Goal: Obtain resource: Download file/media

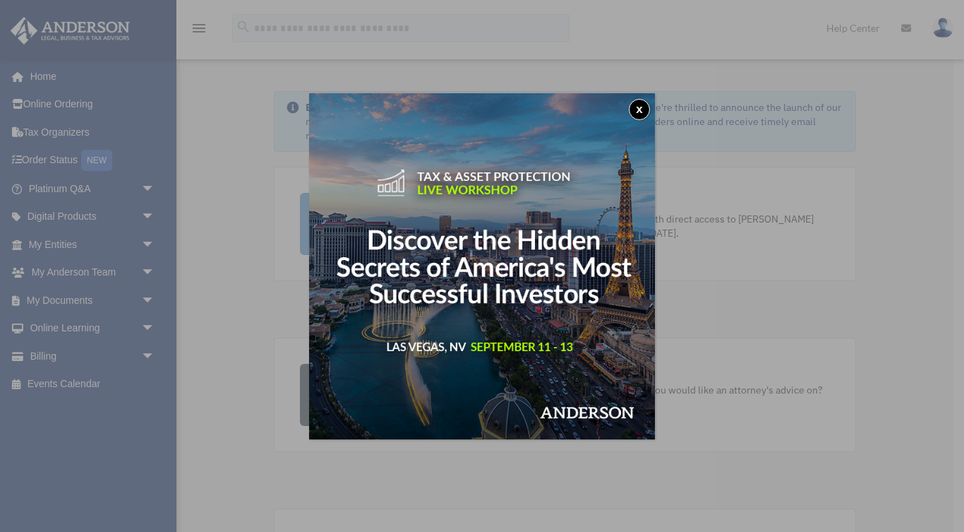
click at [636, 114] on button "x" at bounding box center [639, 109] width 21 height 21
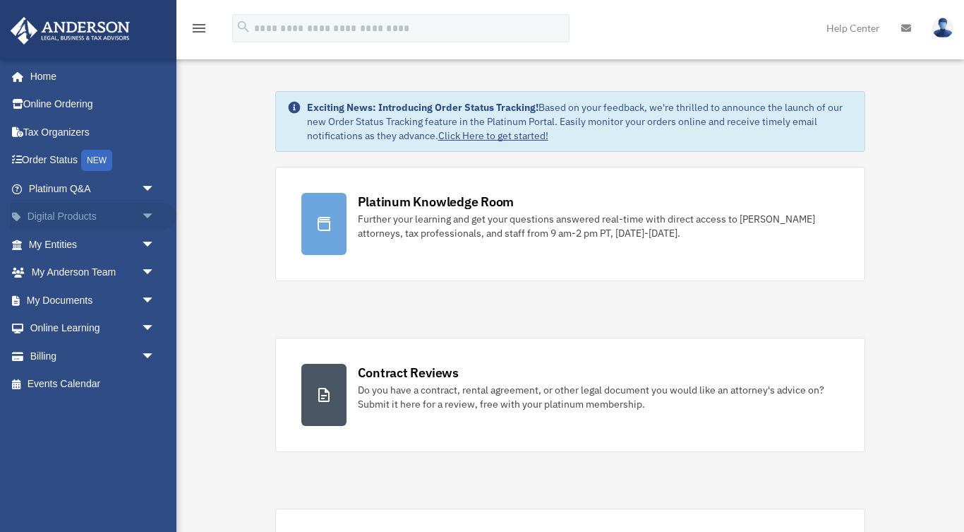
click at [141, 213] on span "arrow_drop_down" at bounding box center [155, 217] width 28 height 29
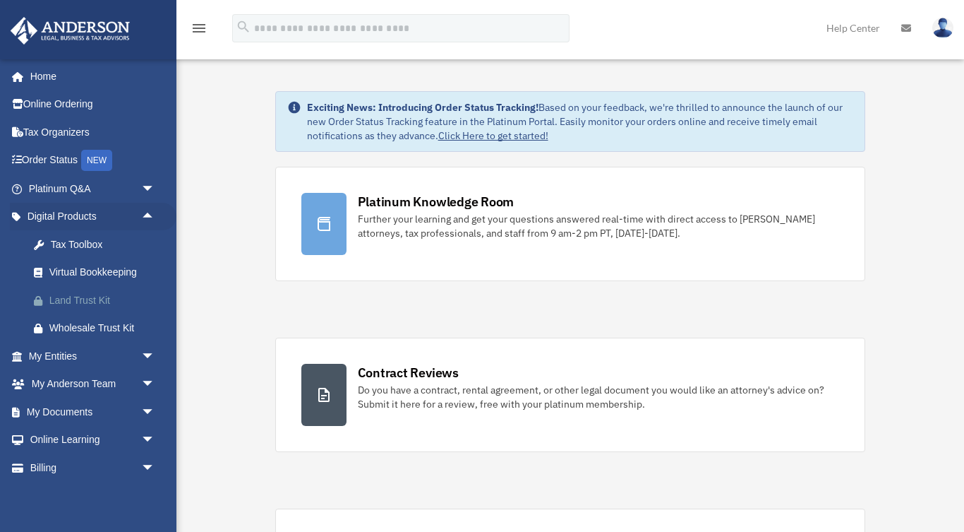
click at [112, 302] on div "Land Trust Kit" at bounding box center [103, 301] width 109 height 18
click at [146, 400] on span "arrow_drop_down" at bounding box center [155, 411] width 28 height 29
click at [66, 432] on link "Box" at bounding box center [98, 440] width 157 height 28
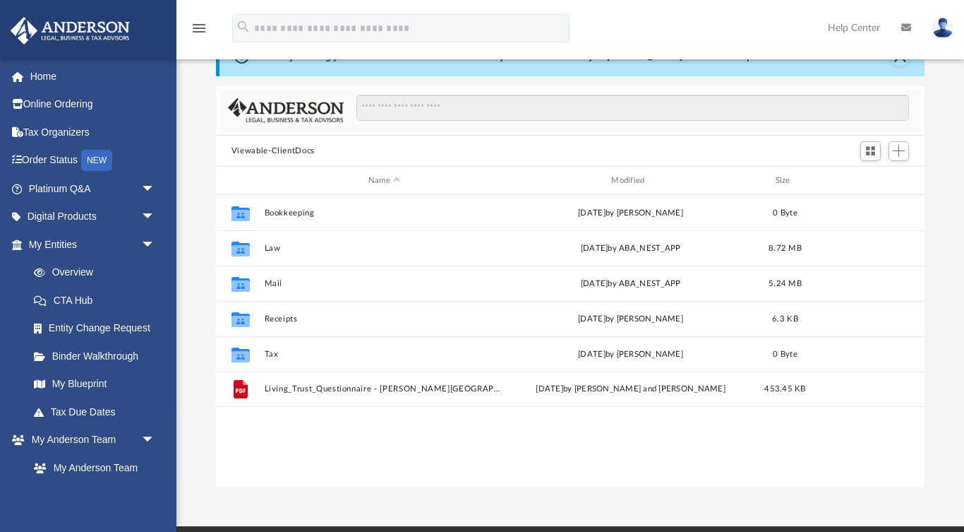
scroll to position [53, 0]
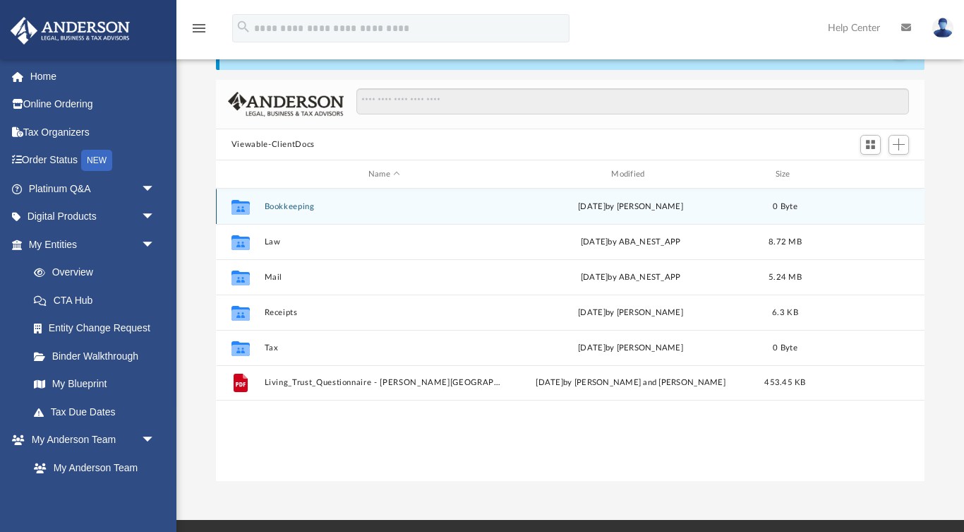
click at [297, 210] on button "Bookkeeping" at bounding box center [384, 206] width 240 height 9
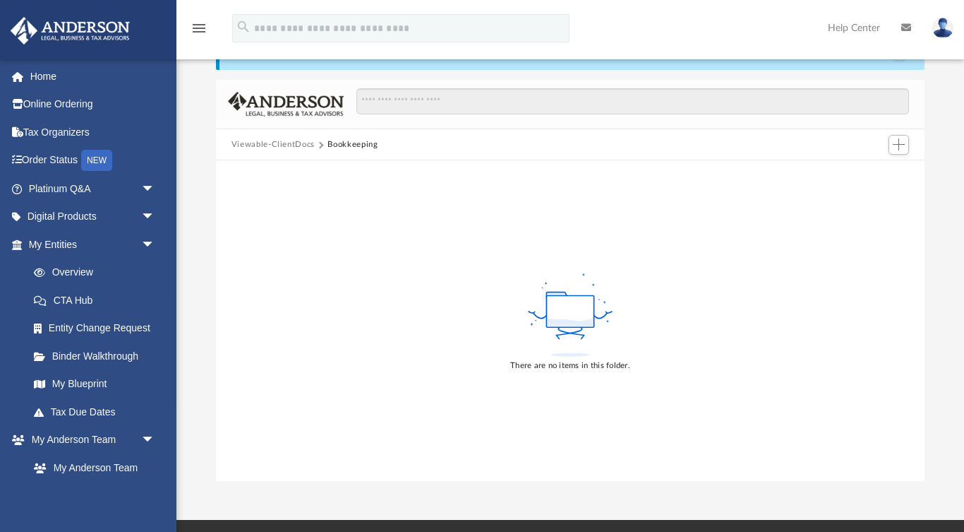
click at [270, 142] on button "Viewable-ClientDocs" at bounding box center [273, 144] width 83 height 13
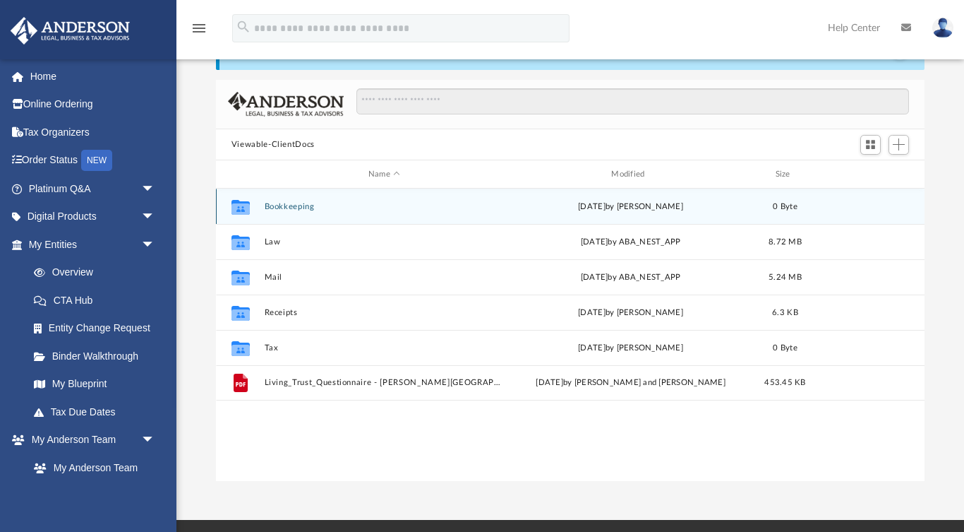
scroll to position [321, 709]
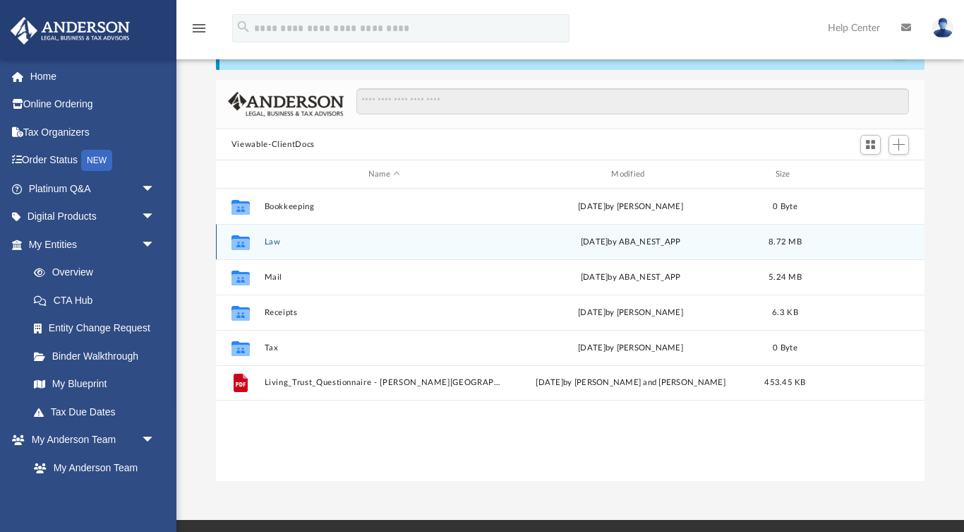
click at [276, 241] on button "Law" at bounding box center [384, 241] width 240 height 9
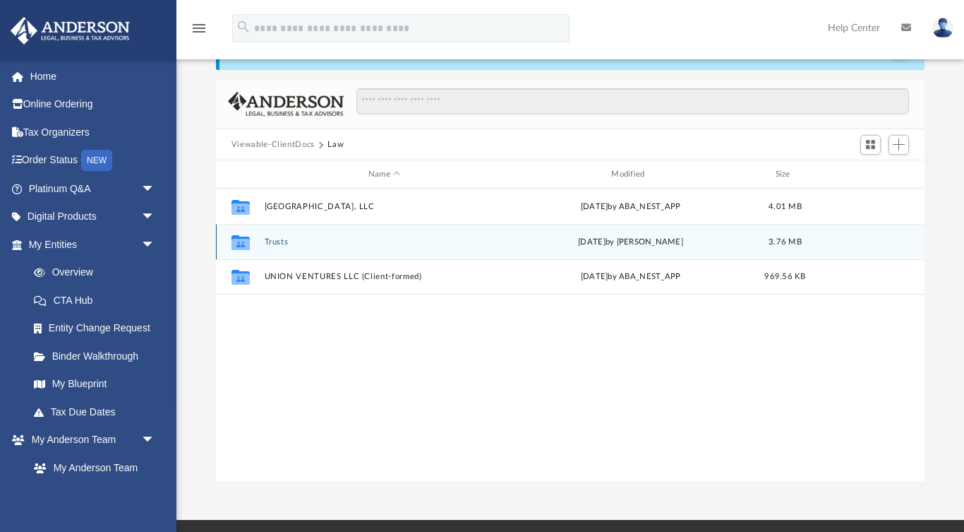
click at [281, 237] on button "Trusts" at bounding box center [384, 241] width 240 height 9
click at [286, 244] on button "Land Trusts" at bounding box center [384, 241] width 240 height 9
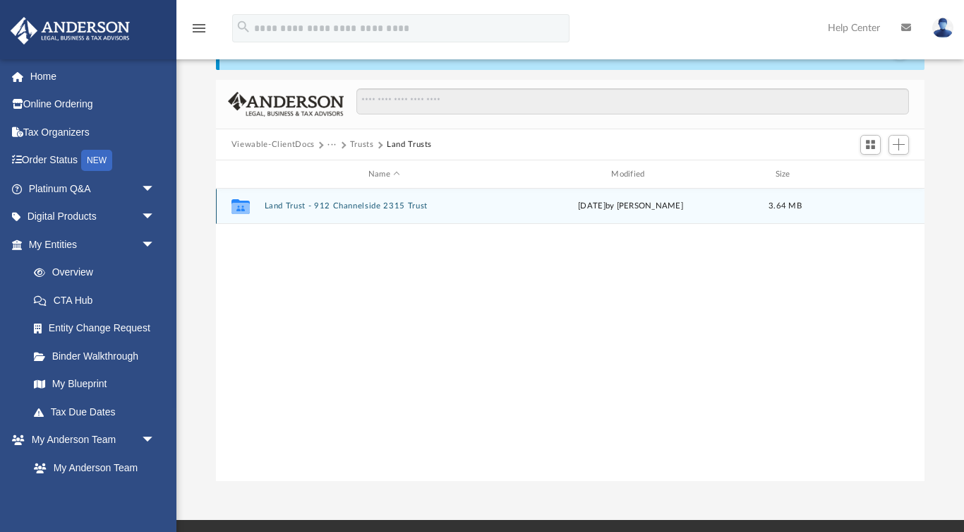
click at [308, 203] on button "Land Trust - 912 Channelside 2315 Trust" at bounding box center [384, 206] width 240 height 9
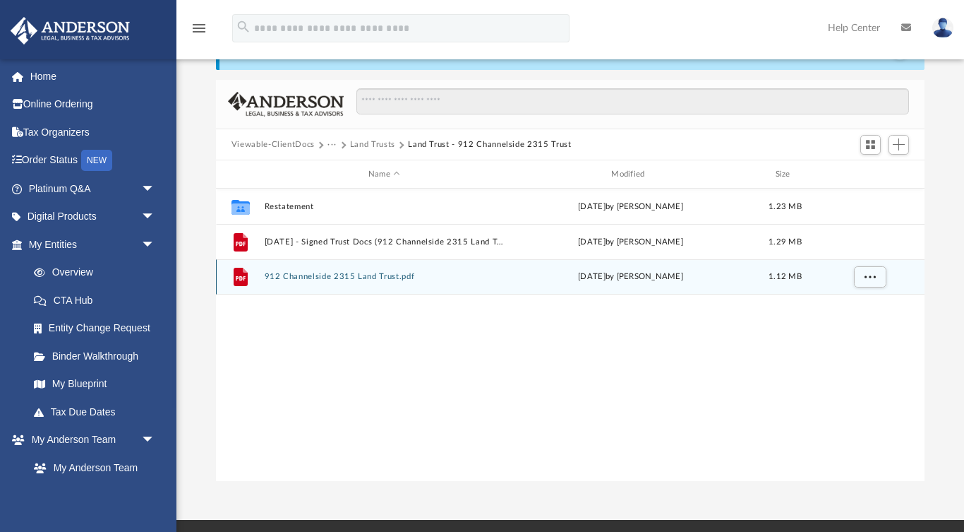
click at [323, 280] on button "912 Channelside 2315 Land Trust.pdf" at bounding box center [384, 277] width 240 height 9
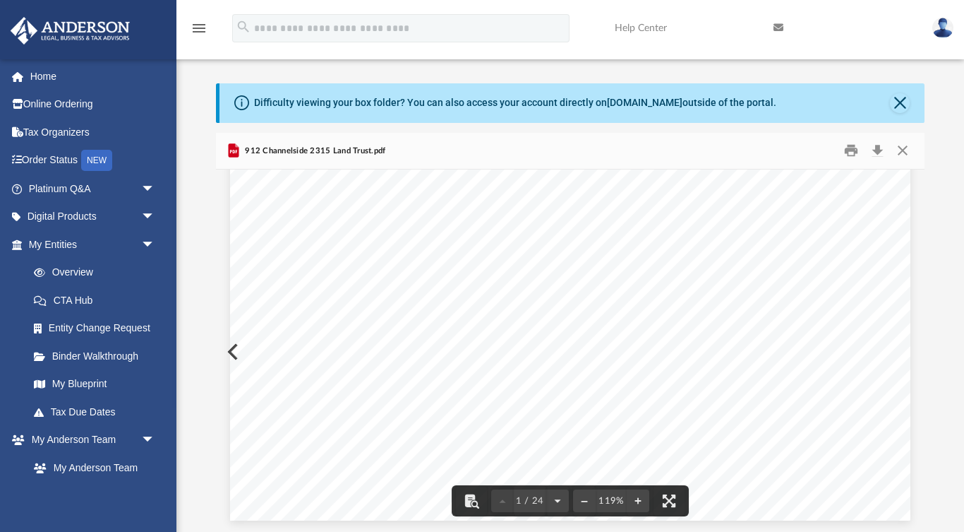
scroll to position [562, 0]
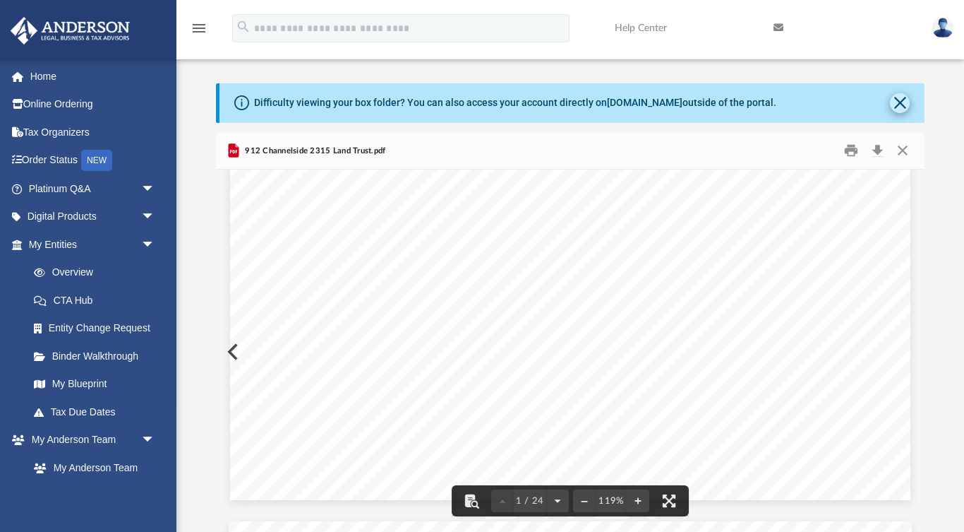
click at [901, 104] on button "Close" at bounding box center [900, 103] width 20 height 20
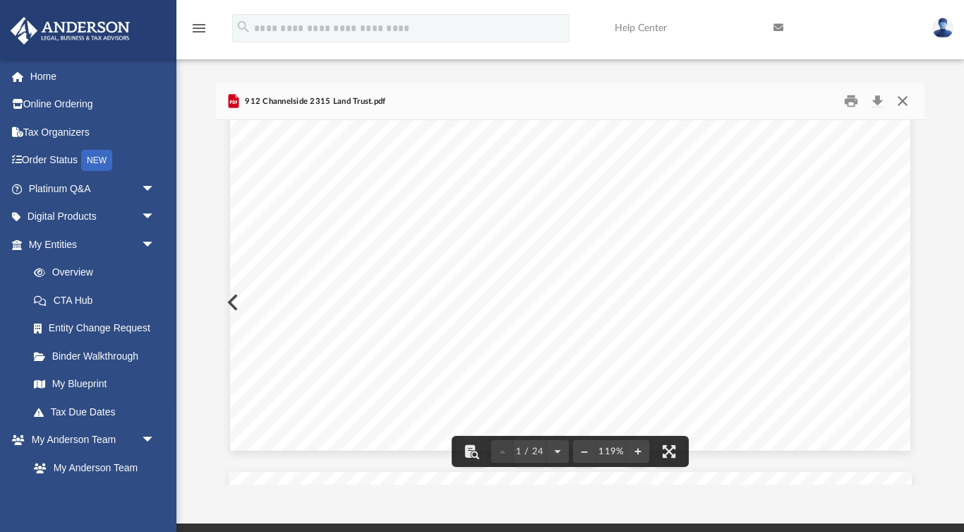
click at [911, 97] on button "Close" at bounding box center [902, 101] width 25 height 22
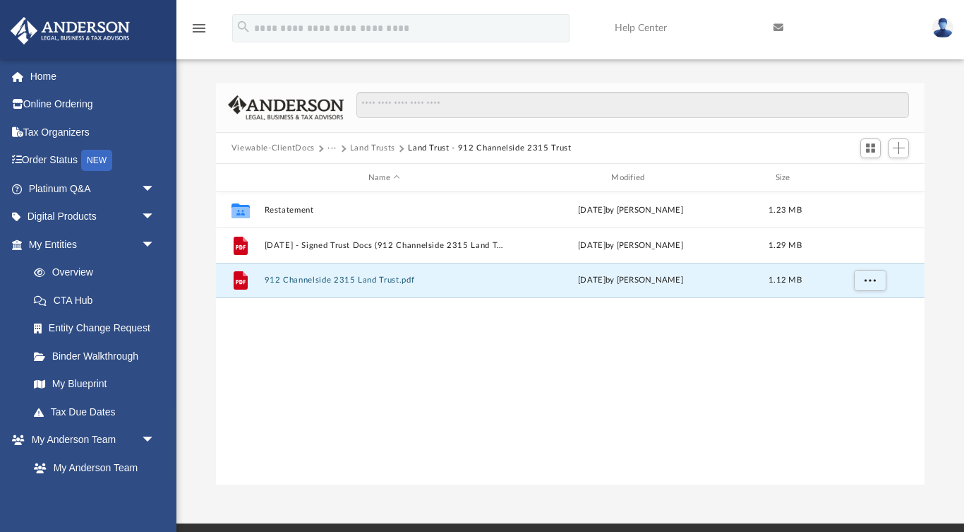
click at [379, 155] on div "Viewable-ClientDocs ··· Land Trusts Land Trust - 912 Channelside 2315 Trust" at bounding box center [570, 148] width 709 height 31
click at [376, 145] on button "Land Trusts" at bounding box center [372, 148] width 45 height 13
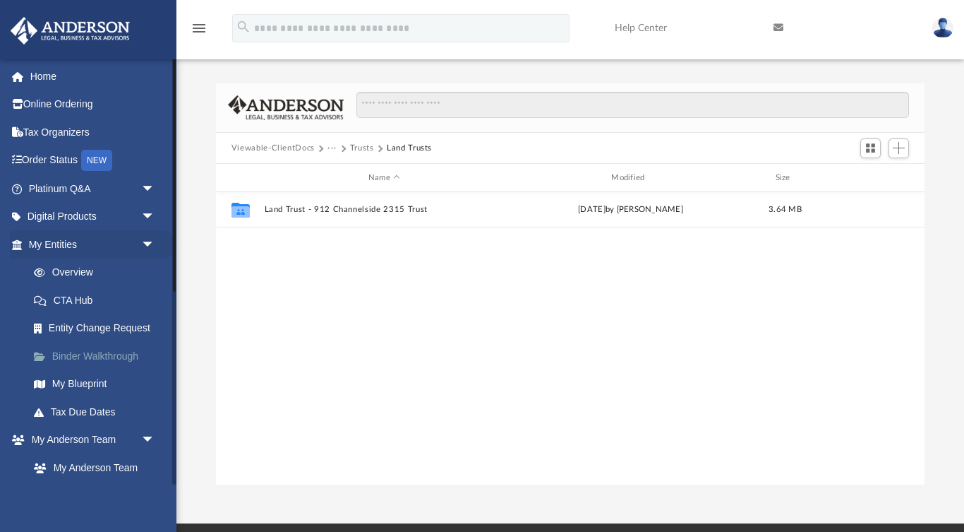
click at [91, 354] on link "Binder Walkthrough" at bounding box center [98, 356] width 157 height 28
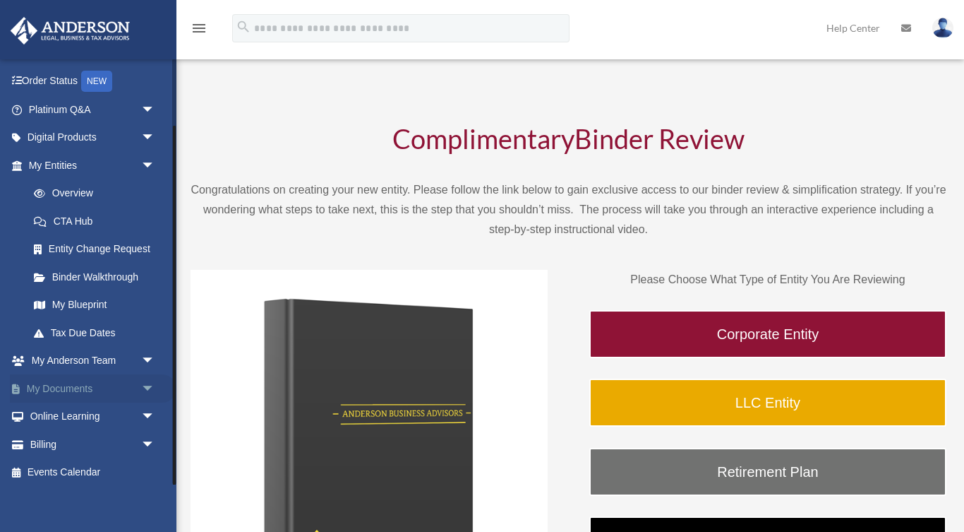
scroll to position [78, 0]
click at [68, 301] on link "My Blueprint" at bounding box center [98, 306] width 157 height 28
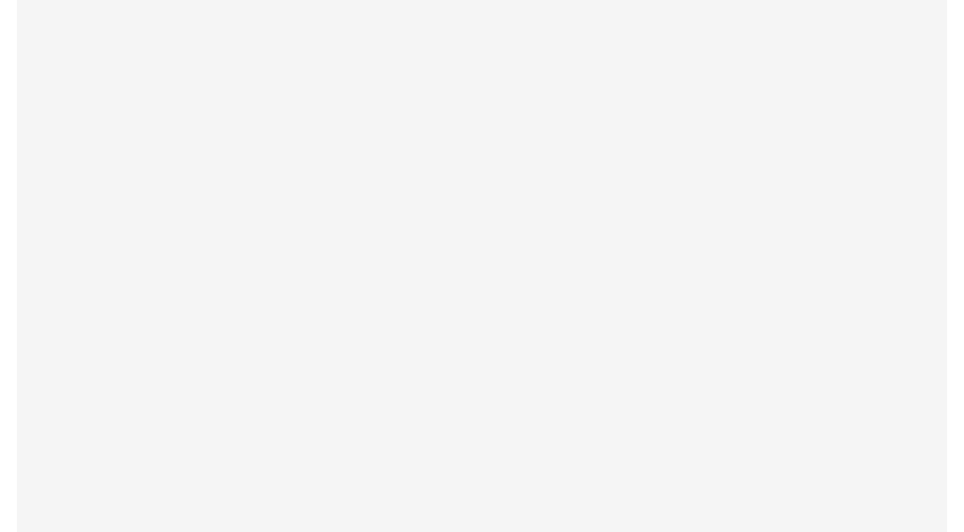
scroll to position [66, 0]
